Goal: Check status: Check status

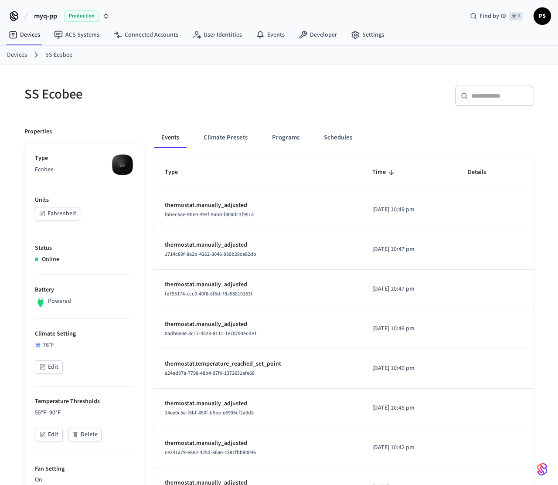
click at [206, 255] on span "1714c89f-8a2b-4262-8046-989b28ca82db" at bounding box center [211, 254] width 92 height 7
click at [212, 243] on p "thermostat.manually_adjusted" at bounding box center [258, 245] width 187 height 9
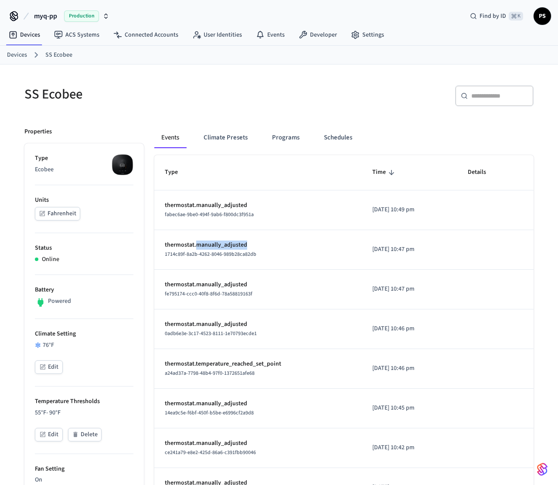
click at [212, 243] on p "thermostat.manually_adjusted" at bounding box center [258, 245] width 187 height 9
click at [218, 255] on span "1714c89f-8a2b-4262-8046-989b28ca82db" at bounding box center [211, 254] width 92 height 7
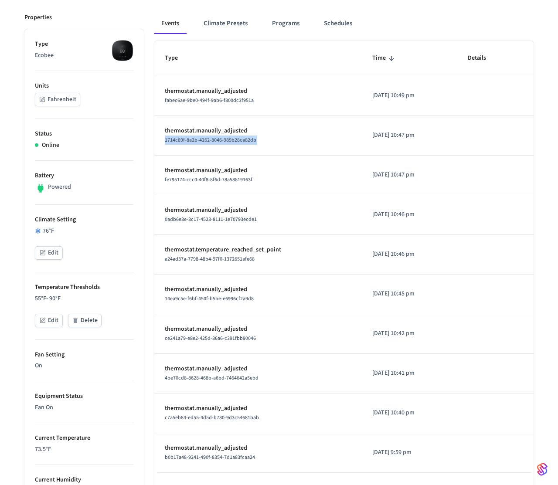
scroll to position [113, 0]
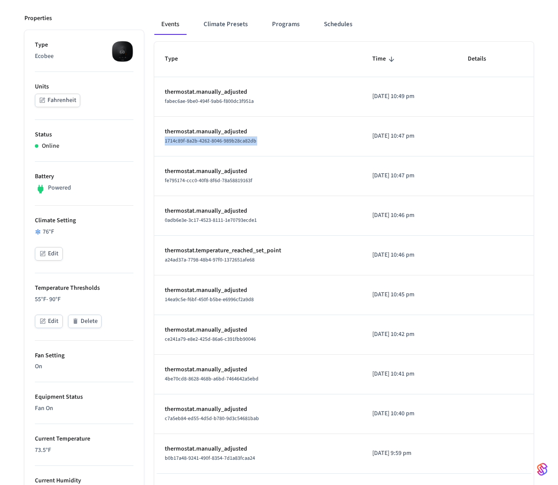
copy span "1714c89f-8a2b-4262-8046-989b28ca82db"
